Goal: Use online tool/utility: Utilize a website feature to perform a specific function

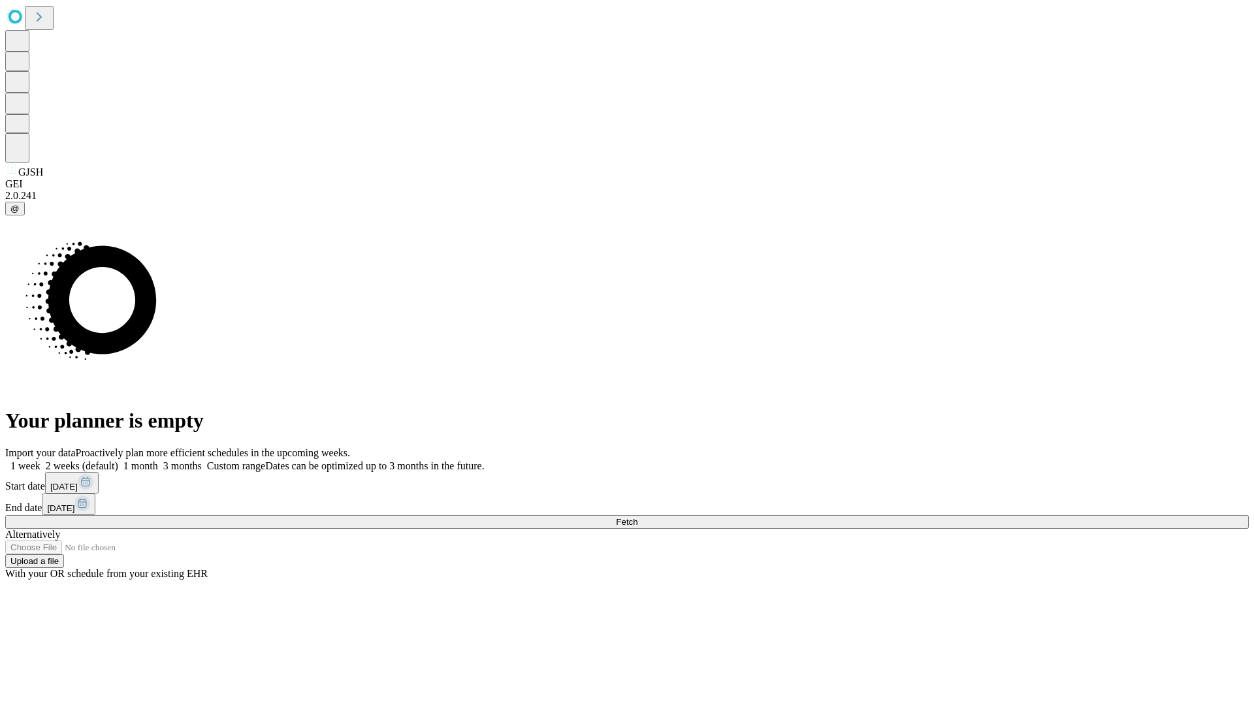
click at [637, 517] on span "Fetch" at bounding box center [627, 522] width 22 height 10
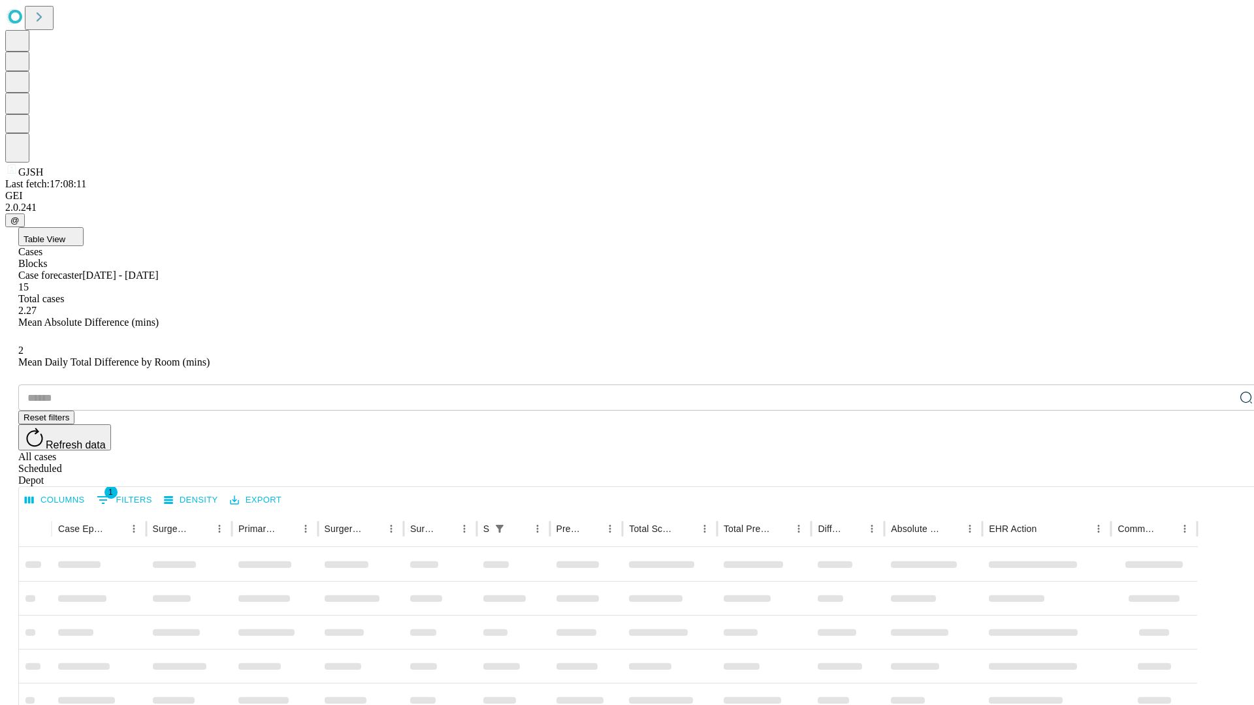
click at [65, 234] on span "Table View" at bounding box center [45, 239] width 42 height 10
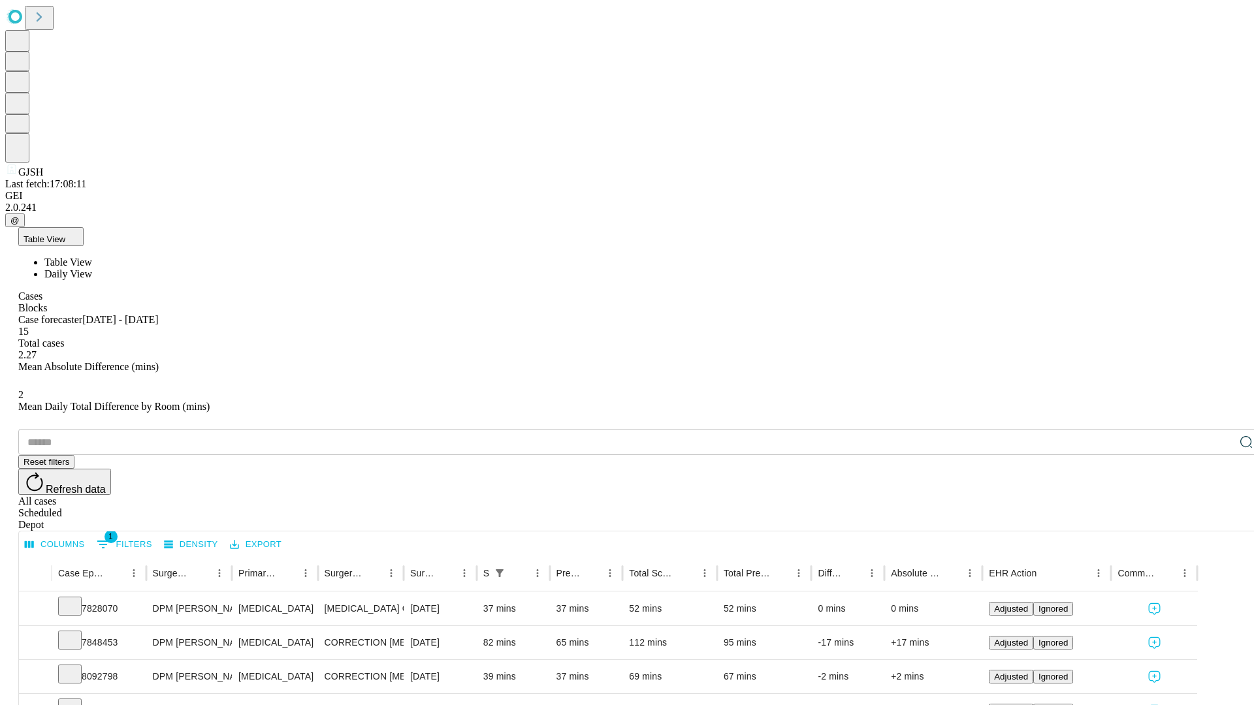
click at [92, 268] on span "Daily View" at bounding box center [68, 273] width 48 height 11
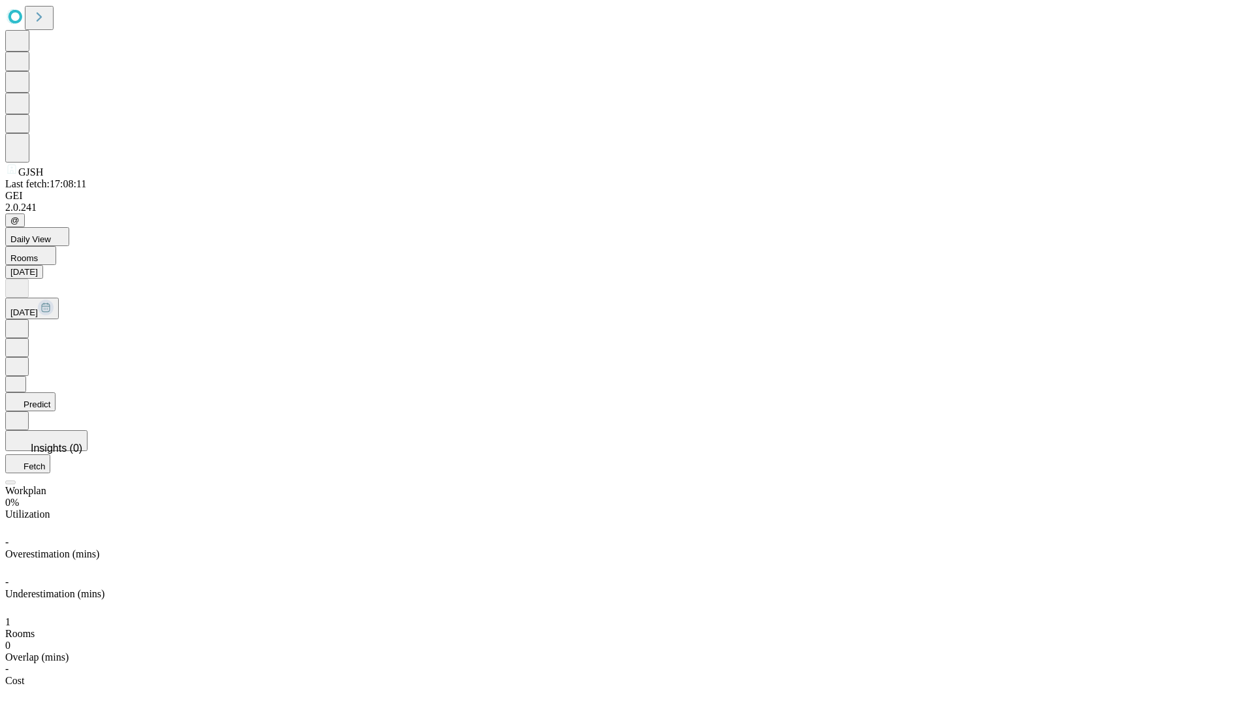
click at [56, 392] on button "Predict" at bounding box center [30, 401] width 50 height 19
